Goal: Task Accomplishment & Management: Complete application form

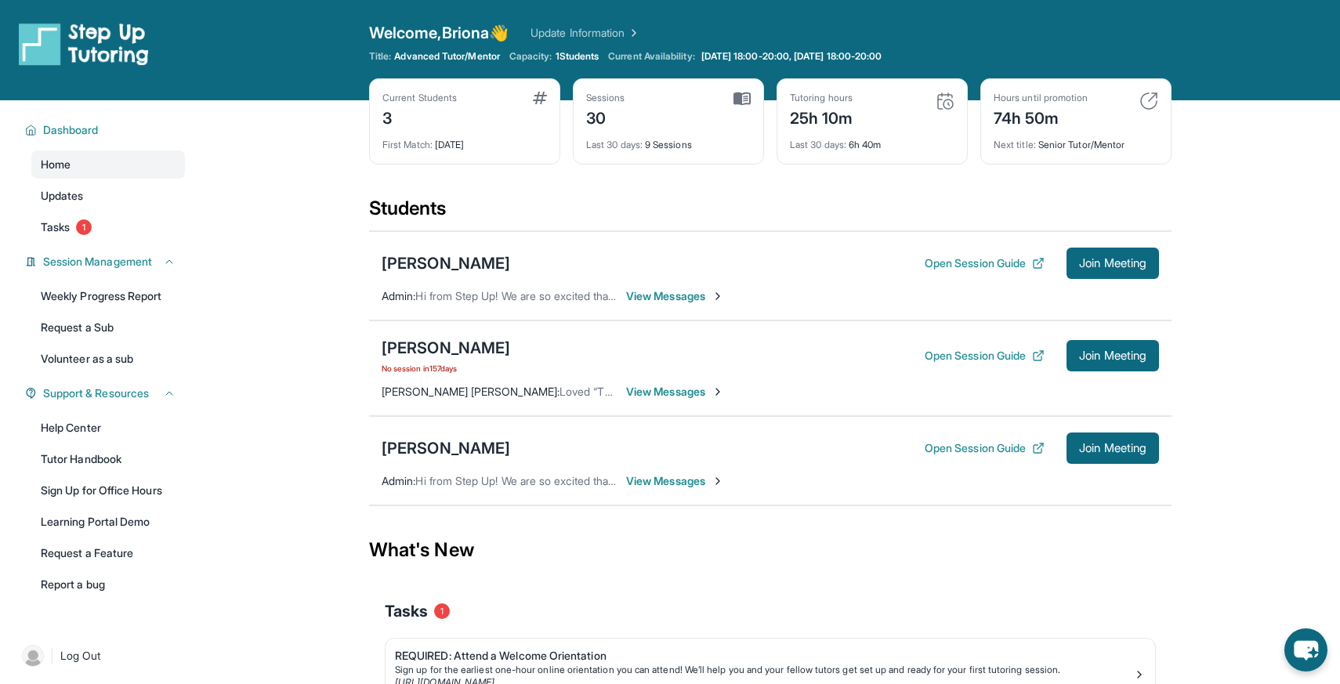
scroll to position [100, 0]
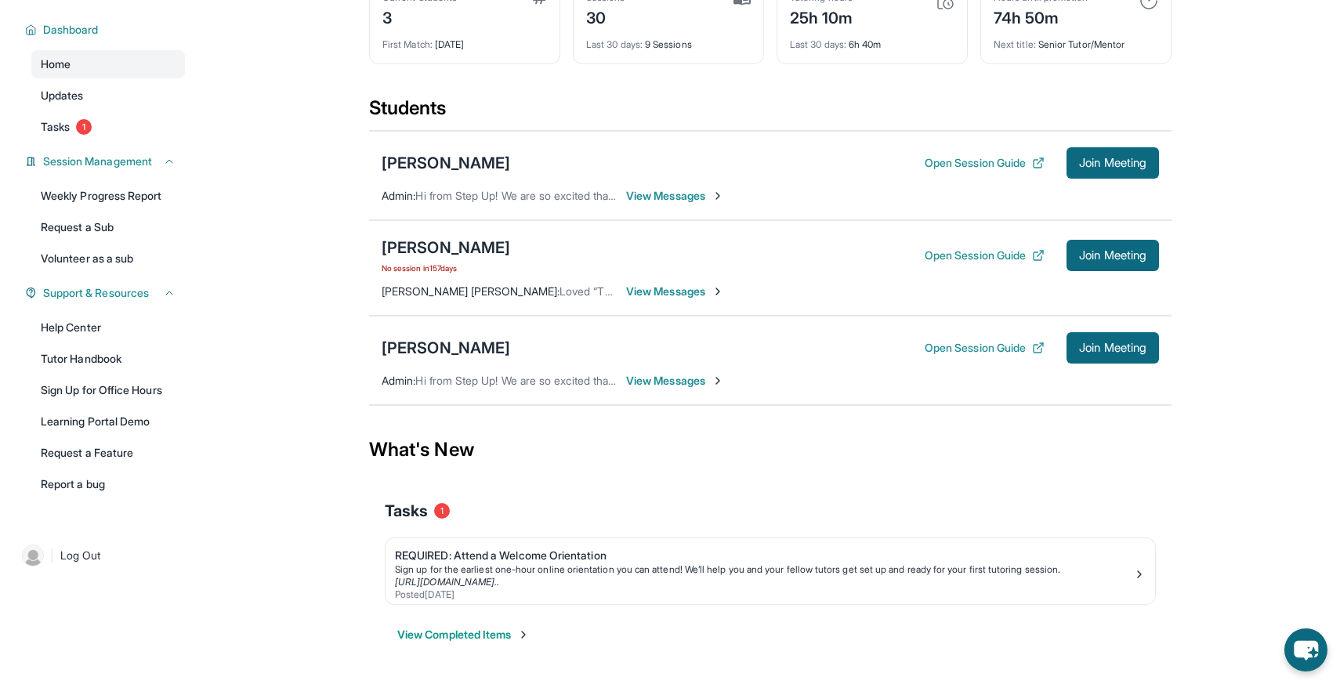
click at [498, 636] on button "View Completed Items" at bounding box center [463, 635] width 132 height 16
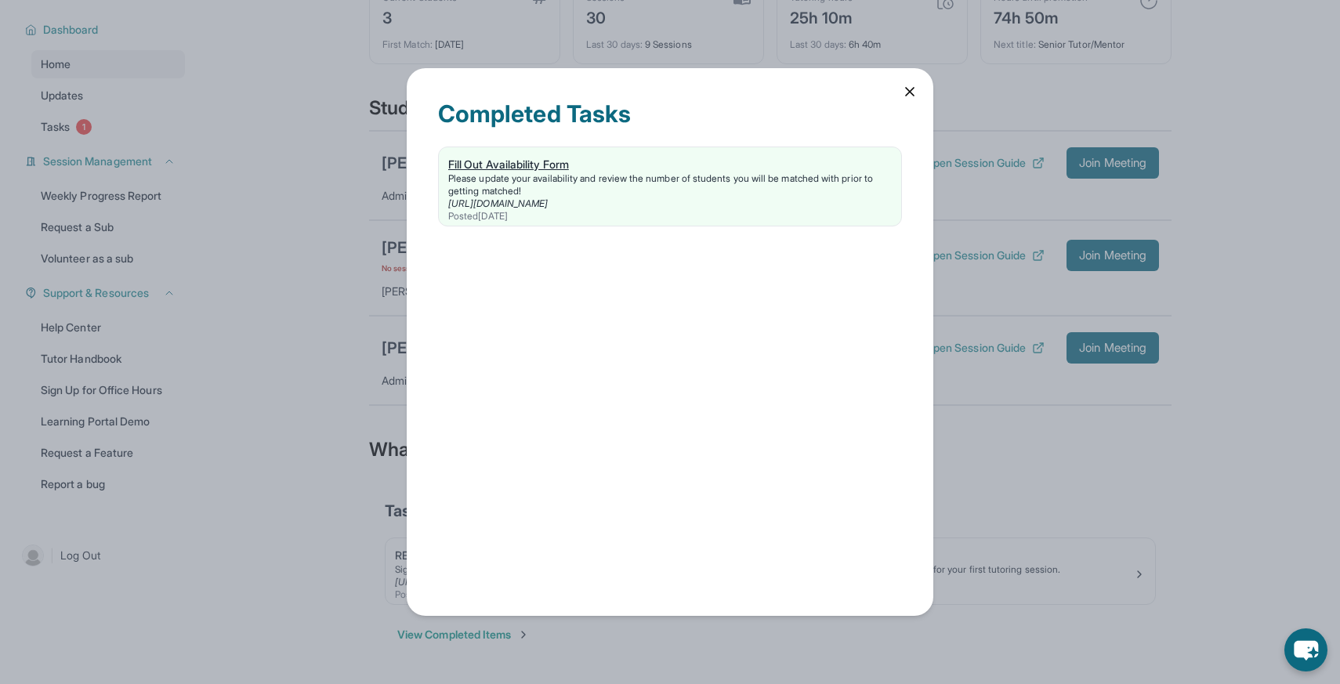
click at [814, 177] on div "Please update your availability and review the number of students you will be m…" at bounding box center [669, 184] width 443 height 25
click at [906, 90] on icon at bounding box center [910, 92] width 16 height 16
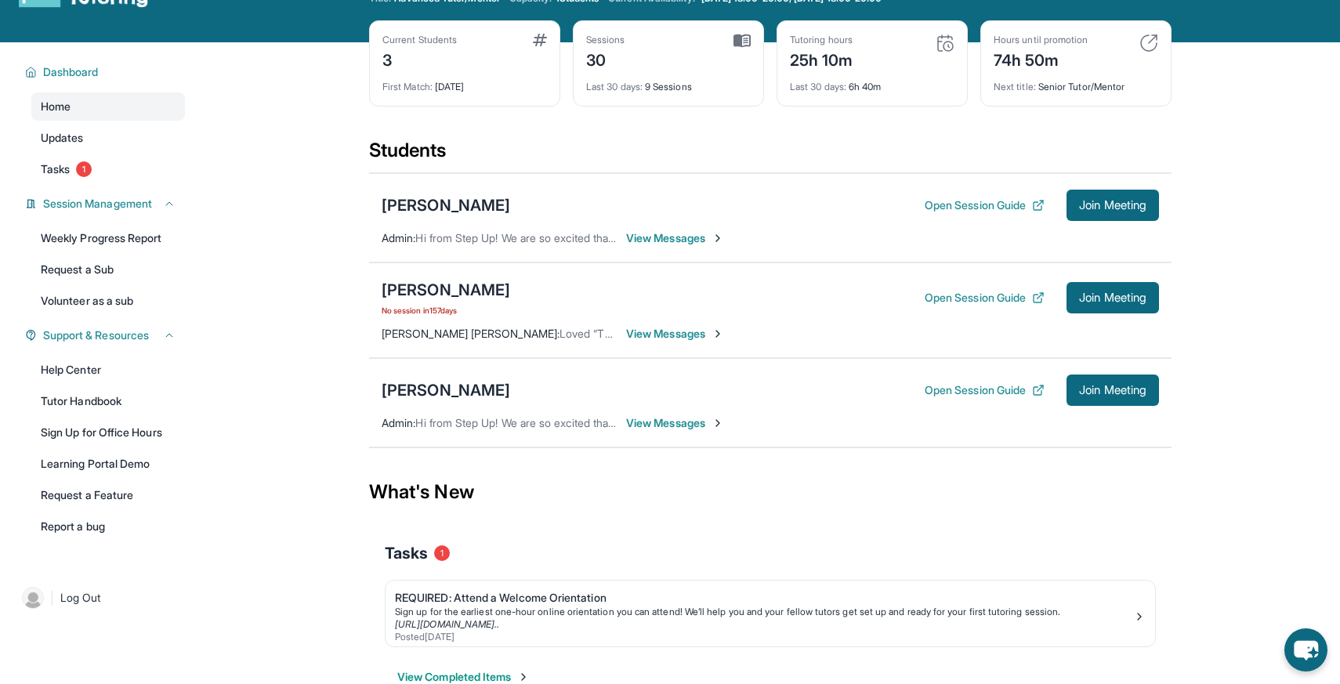
scroll to position [62, 0]
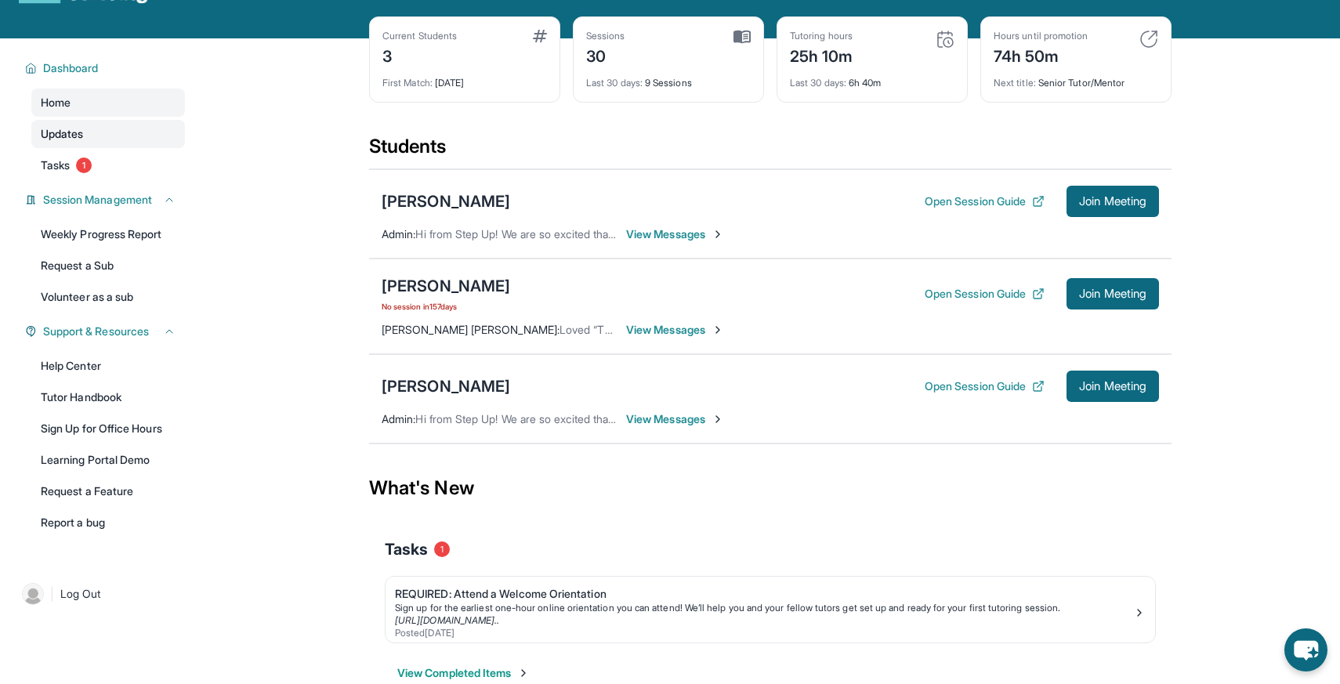
click at [112, 142] on link "Updates" at bounding box center [108, 134] width 154 height 28
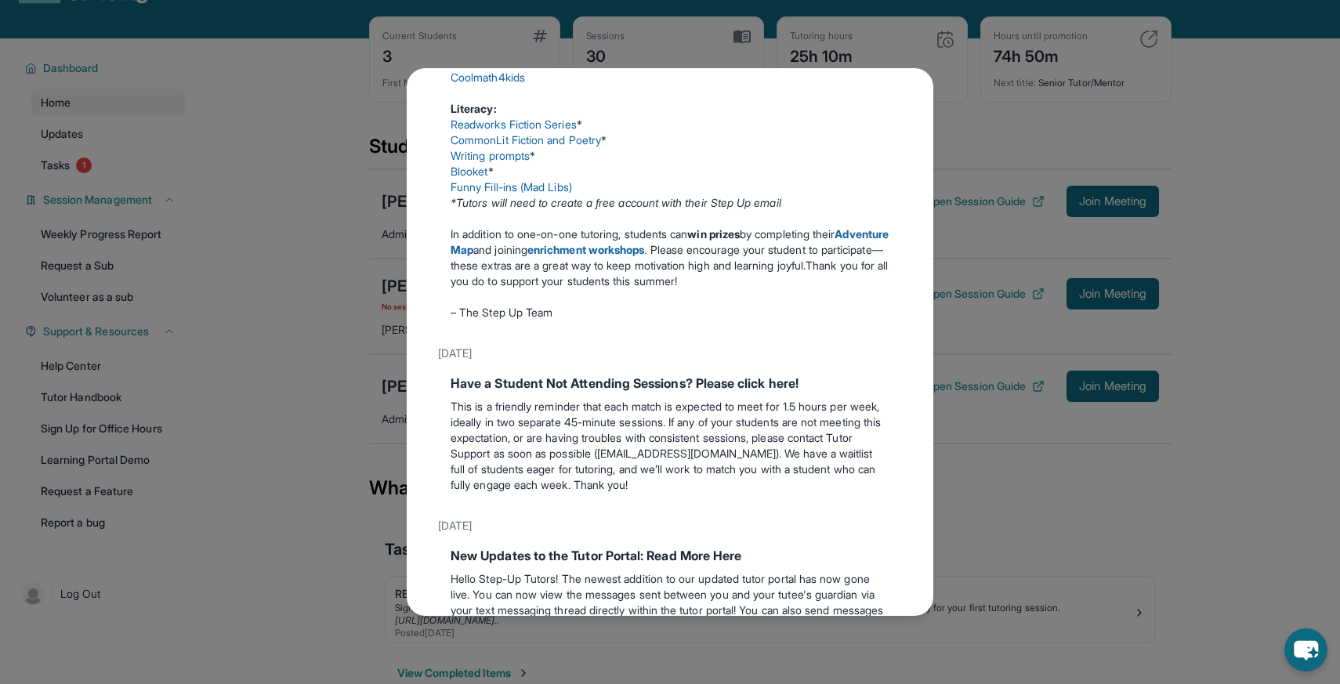
scroll to position [232, 0]
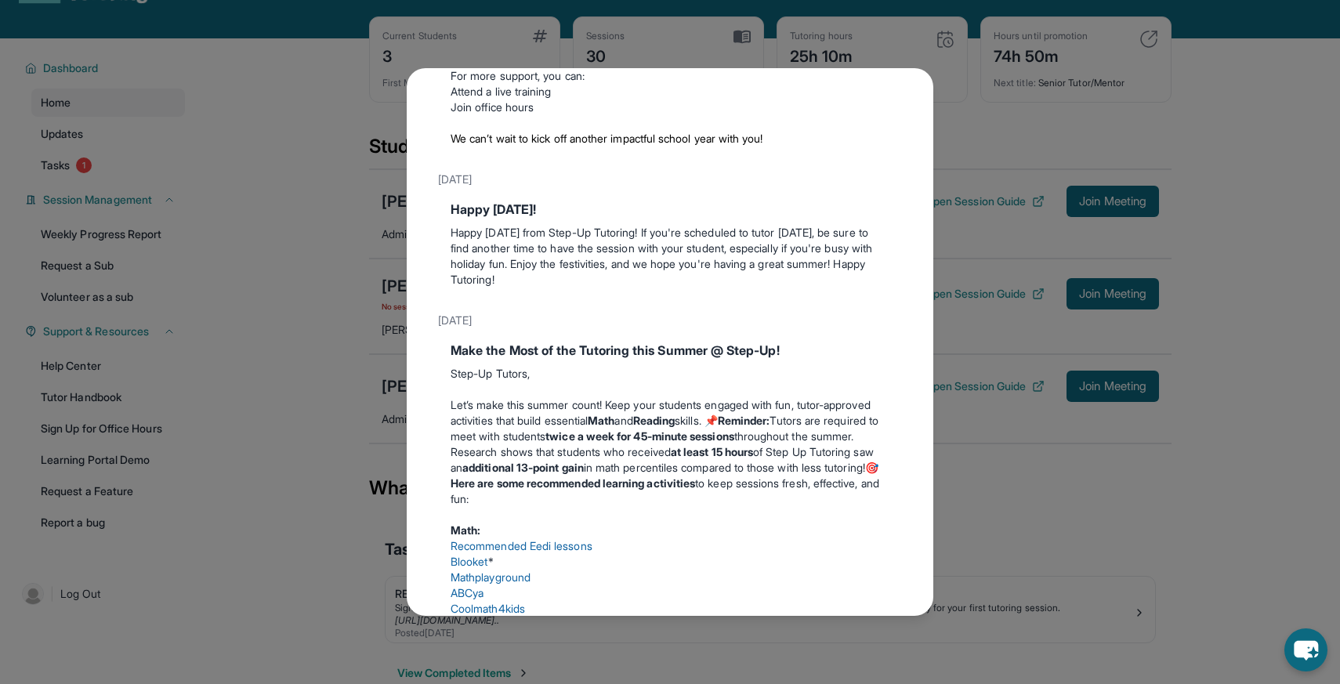
click at [976, 120] on div "Updates August 27th 📢 Exciting Fall 2025 Updates from Step Up Tutoring! We’ve g…" at bounding box center [670, 342] width 1340 height 684
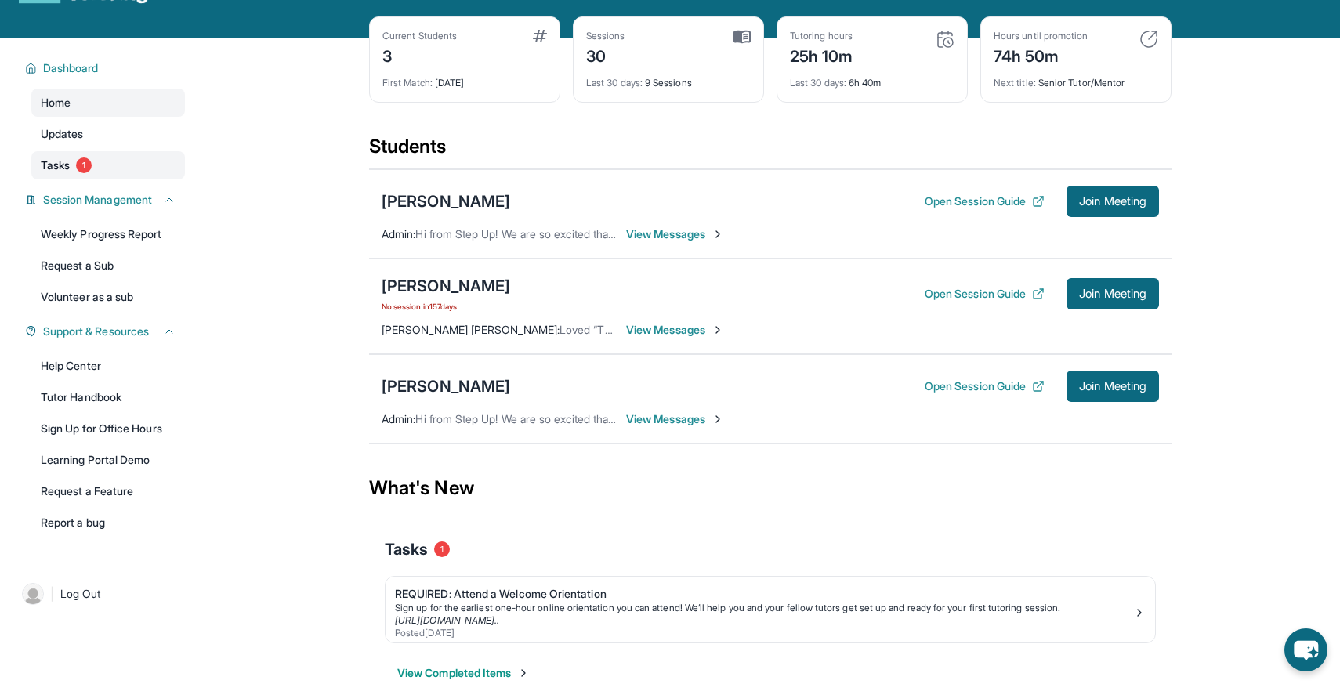
click at [154, 168] on link "Tasks 1" at bounding box center [108, 165] width 154 height 28
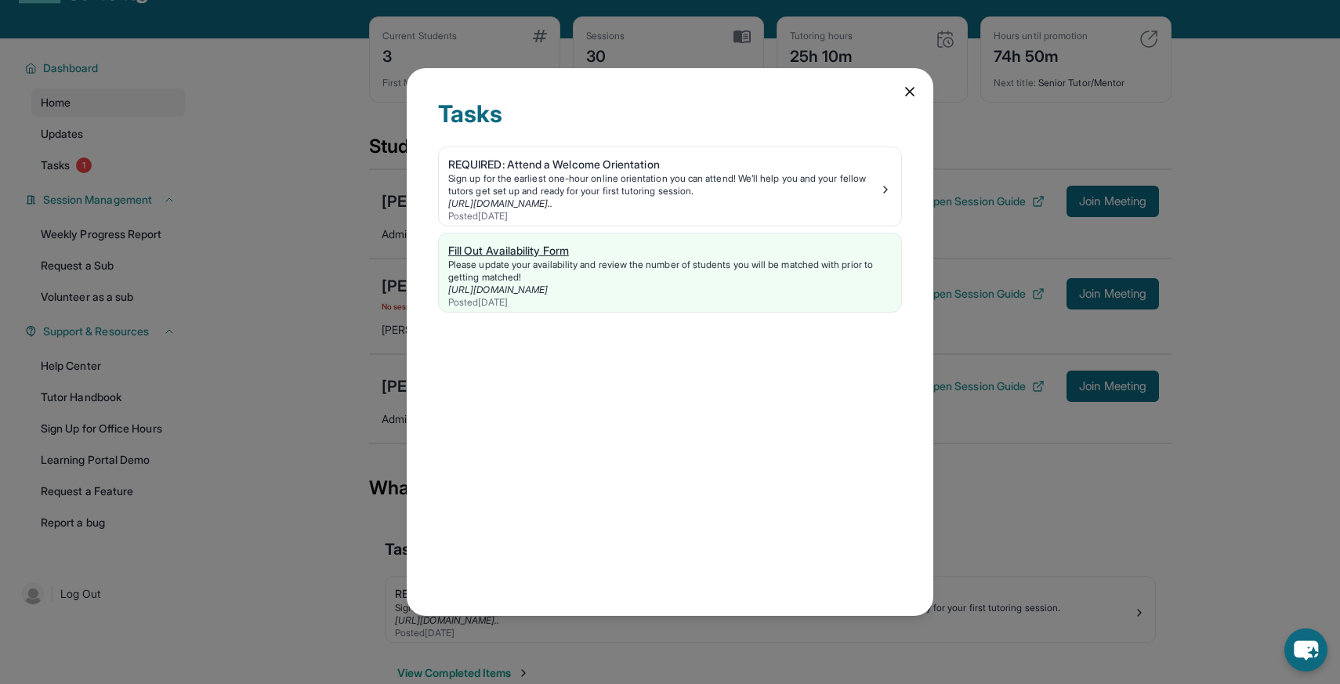
click at [581, 234] on link "Fill Out Availability Form Please update your availability and review the numbe…" at bounding box center [670, 272] width 462 height 78
click at [496, 290] on link "https://form.stepuptutoring.org/D8ZbDn" at bounding box center [498, 290] width 100 height 12
click at [295, 228] on div "Tasks REQUIRED: Attend a Welcome Orientation Sign up for the earliest one-hour …" at bounding box center [670, 342] width 1340 height 684
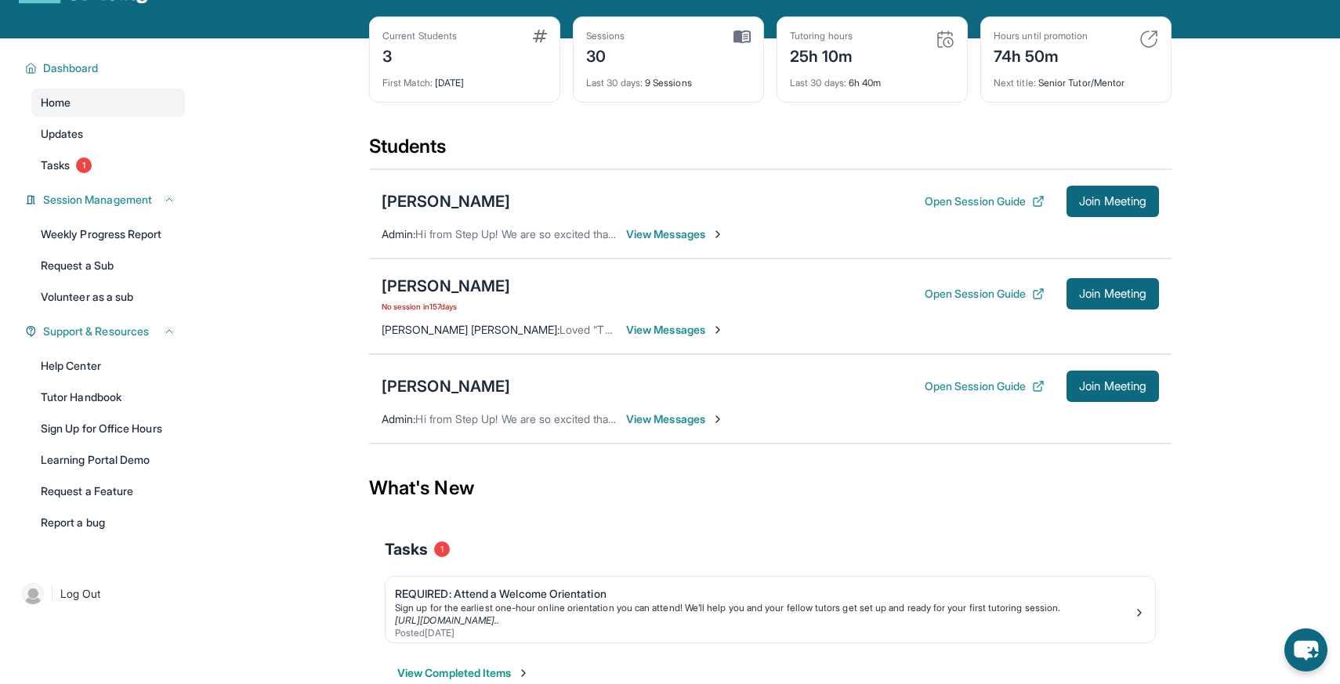
click at [450, 206] on div "[PERSON_NAME]" at bounding box center [446, 201] width 128 height 22
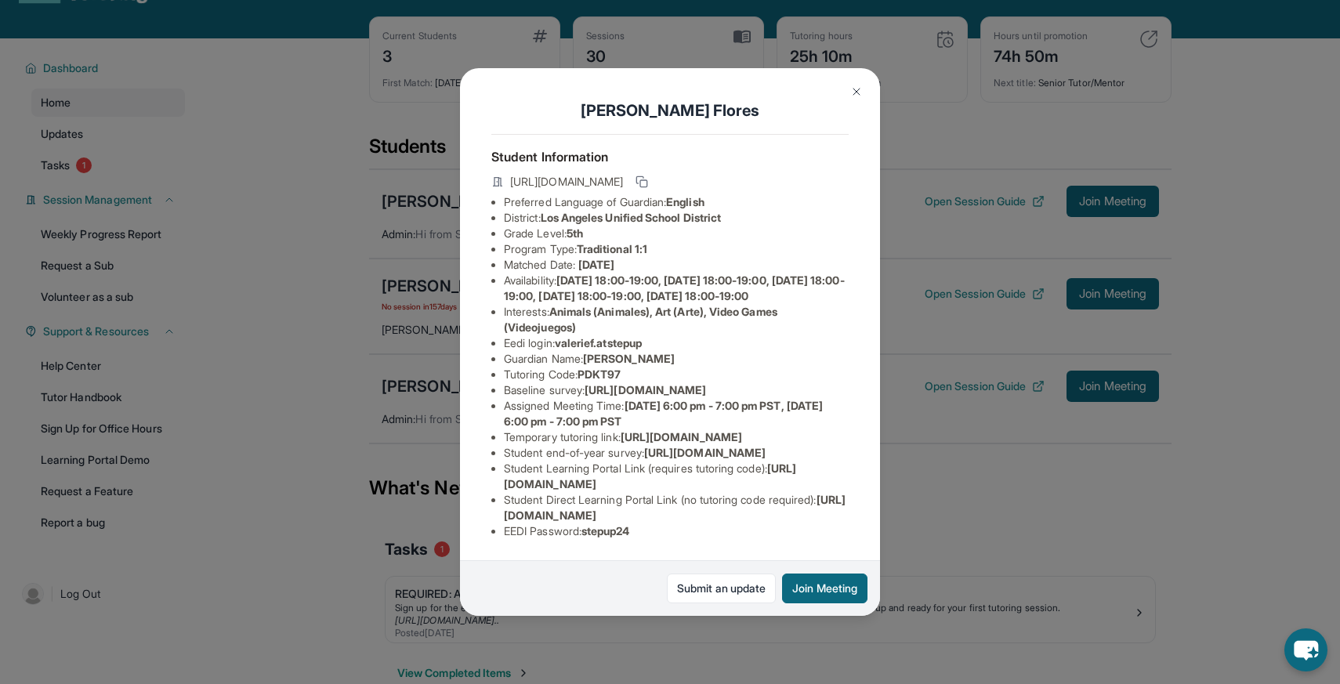
click at [854, 95] on img at bounding box center [856, 91] width 13 height 13
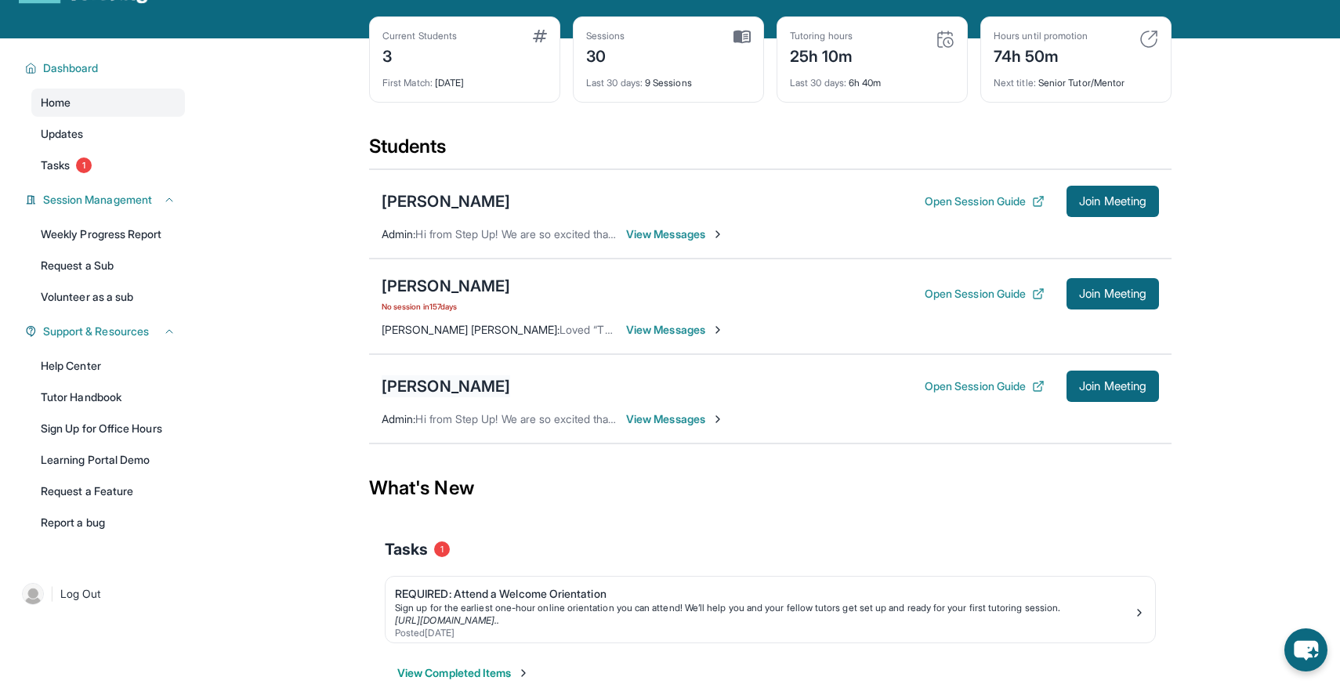
click at [445, 385] on div "[PERSON_NAME]" at bounding box center [446, 386] width 128 height 22
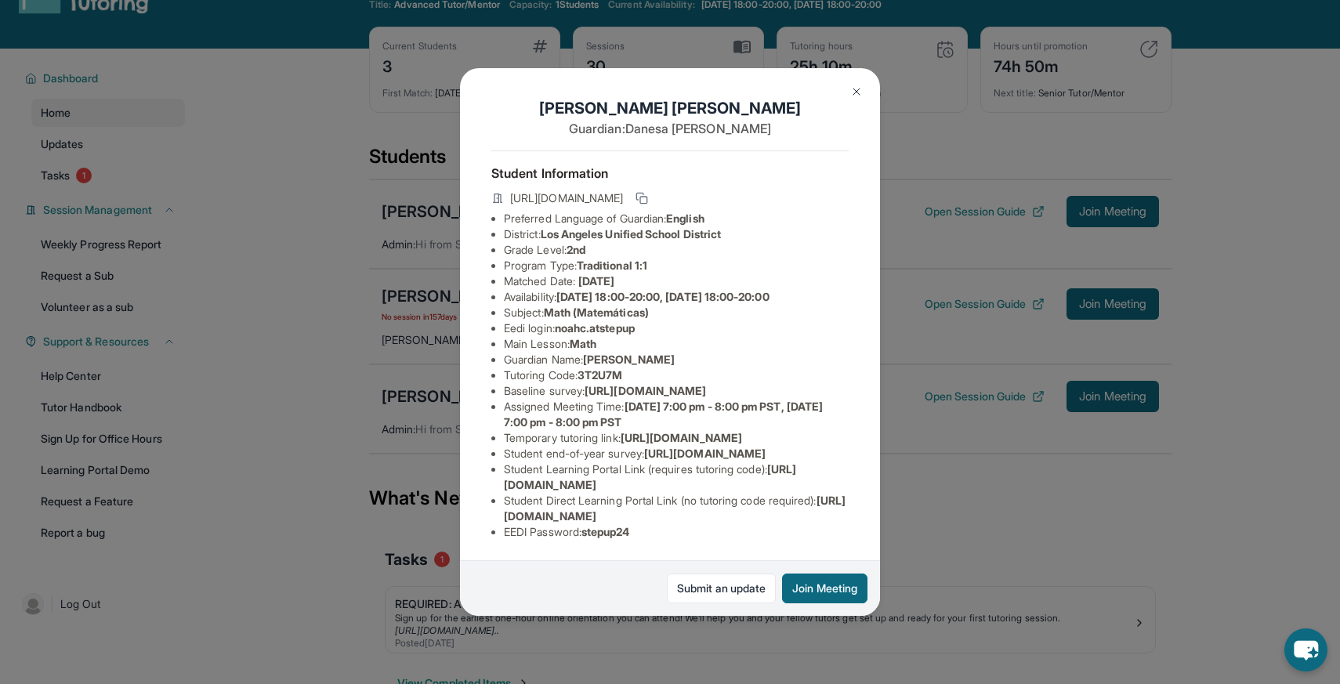
scroll to position [3, 0]
click at [740, 576] on link "Submit an update" at bounding box center [721, 589] width 109 height 30
click at [854, 100] on button at bounding box center [856, 91] width 31 height 31
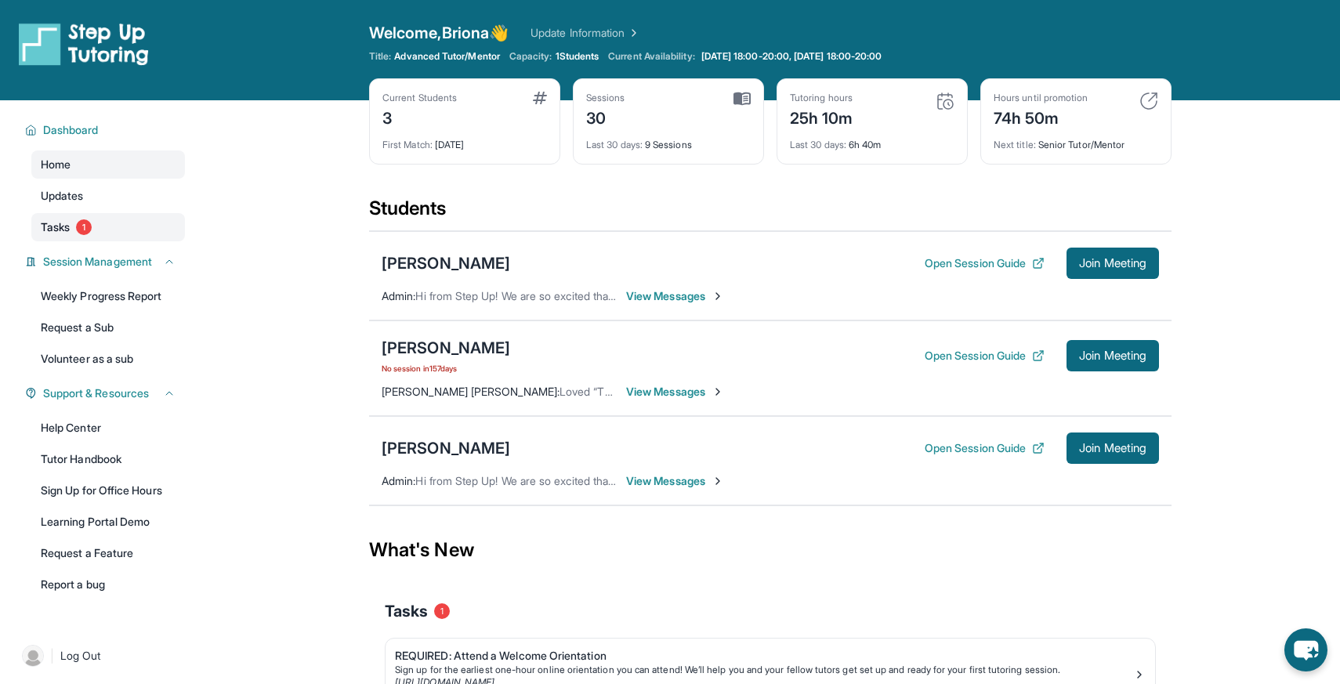
click at [152, 223] on link "Tasks 1" at bounding box center [108, 227] width 154 height 28
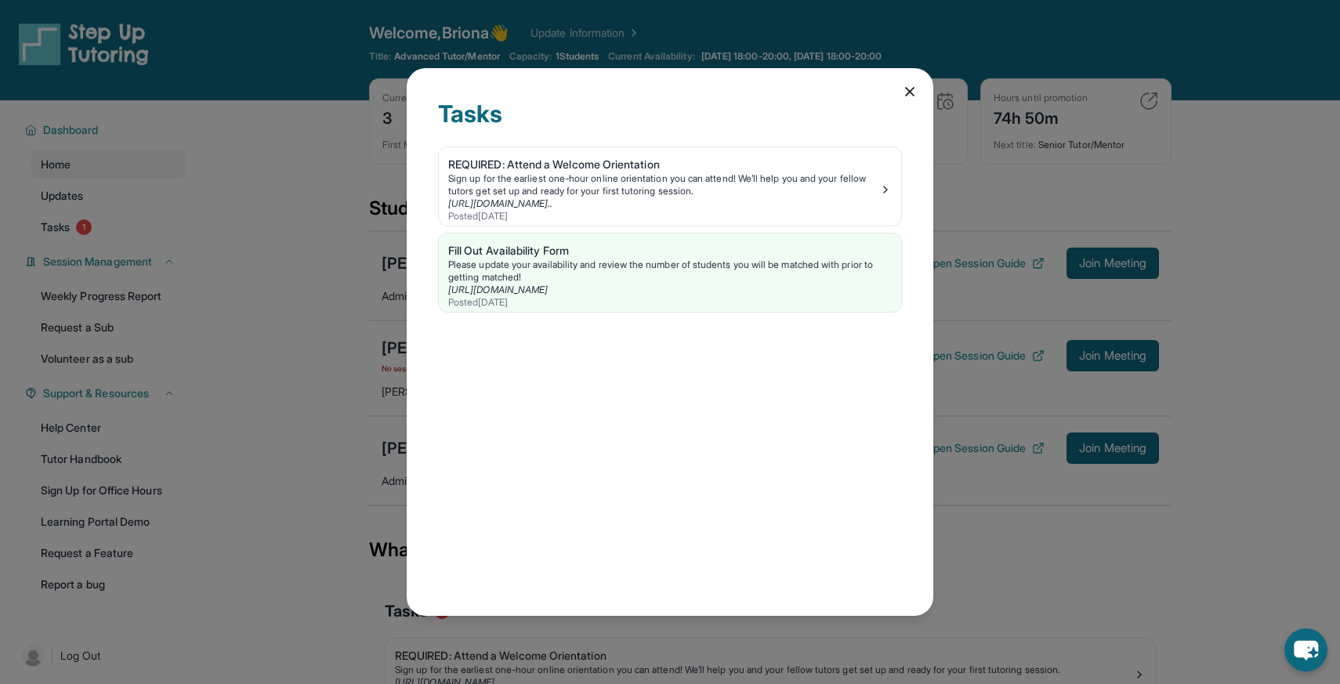
click at [907, 92] on icon at bounding box center [910, 92] width 16 height 16
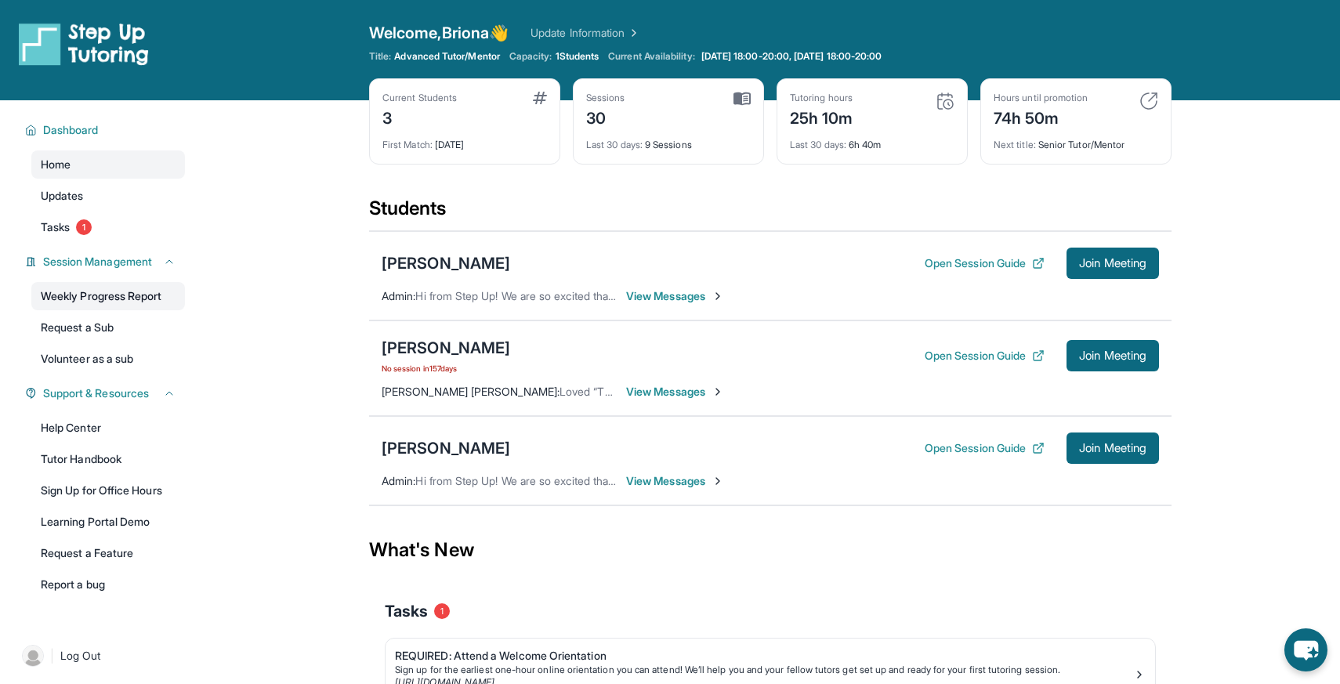
click at [134, 302] on link "Weekly Progress Report" at bounding box center [108, 296] width 154 height 28
